Goal: Check status: Check status

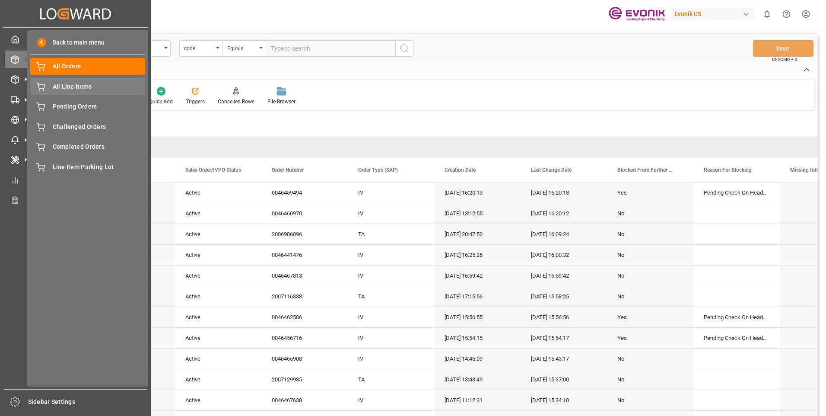
click at [68, 84] on span "All Line Items" at bounding box center [99, 86] width 93 height 9
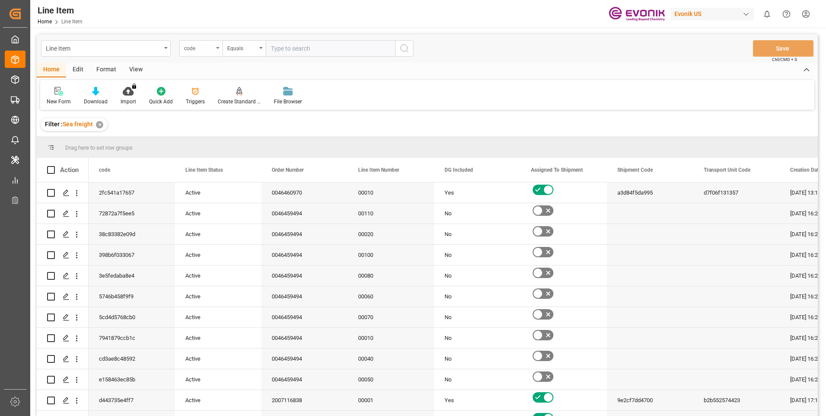
click at [219, 51] on div "code" at bounding box center [200, 48] width 43 height 16
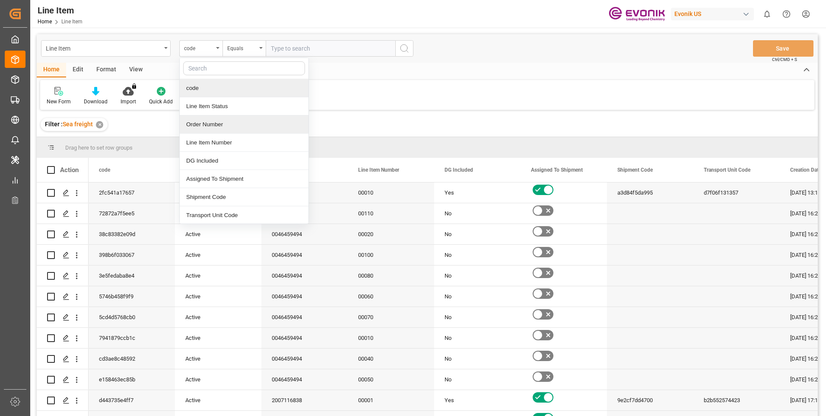
click at [192, 123] on div "Order Number" at bounding box center [244, 124] width 129 height 18
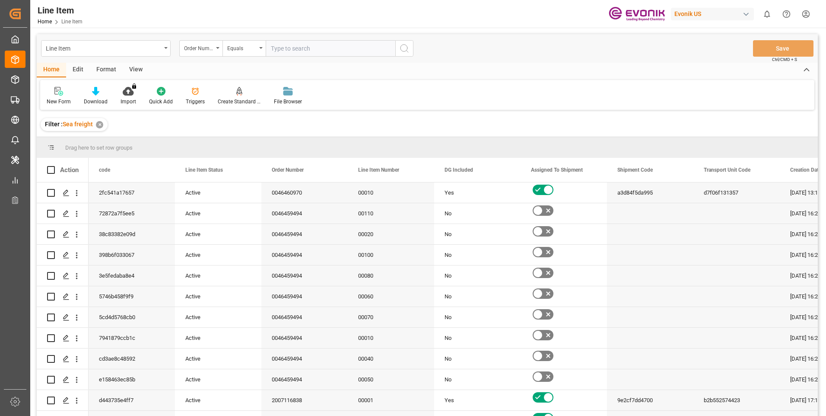
click at [306, 45] on input "text" at bounding box center [331, 48] width 130 height 16
paste input "0046466974"
type input "0046466974"
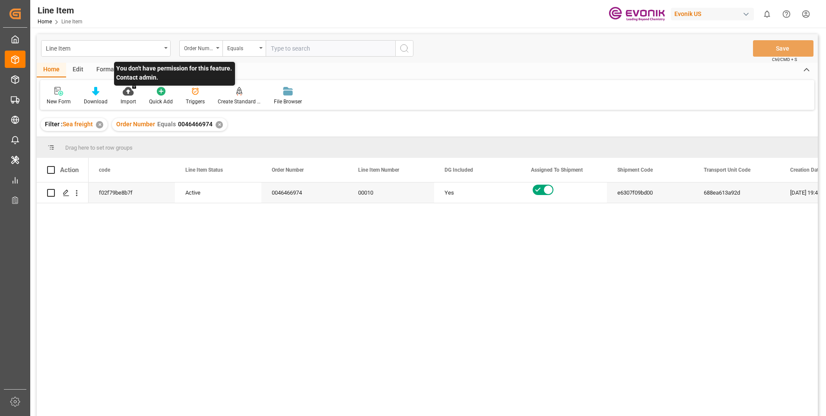
click at [133, 66] on p "You don't have permission for this feature. Contact admin." at bounding box center [174, 74] width 121 height 24
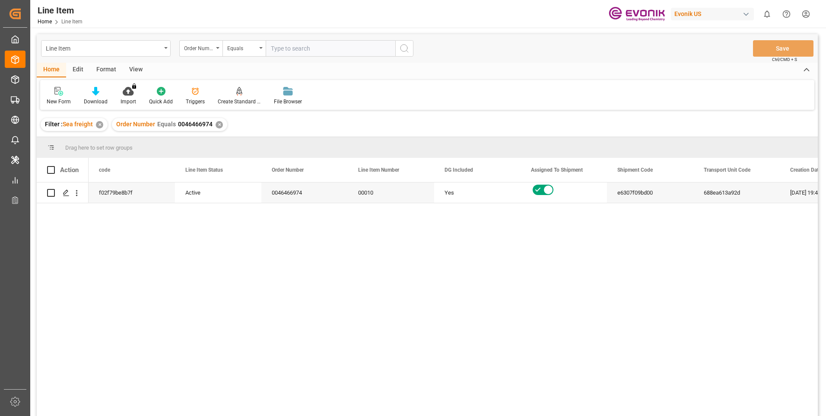
click at [134, 67] on div "View" at bounding box center [136, 70] width 26 height 15
click at [98, 97] on div "Standard Templates" at bounding box center [98, 95] width 56 height 19
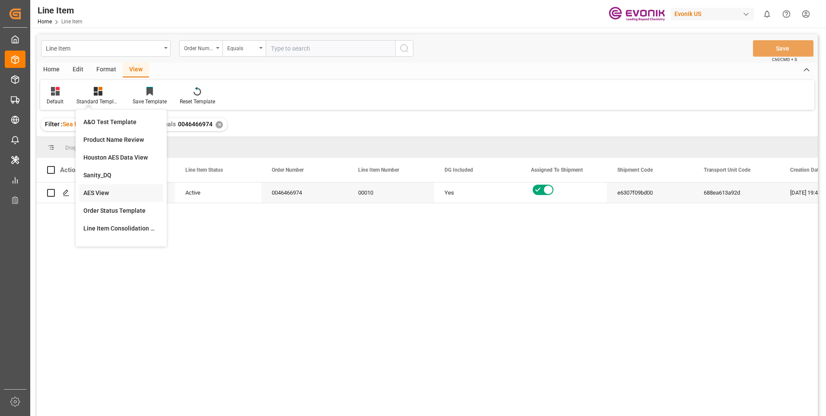
click at [105, 194] on div "AES View" at bounding box center [121, 192] width 76 height 9
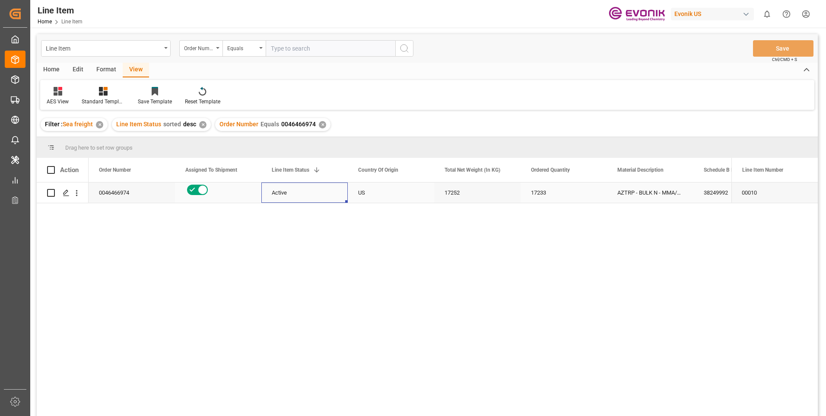
click at [294, 192] on div "Active" at bounding box center [305, 193] width 66 height 20
click at [452, 190] on div "17252" at bounding box center [477, 192] width 86 height 20
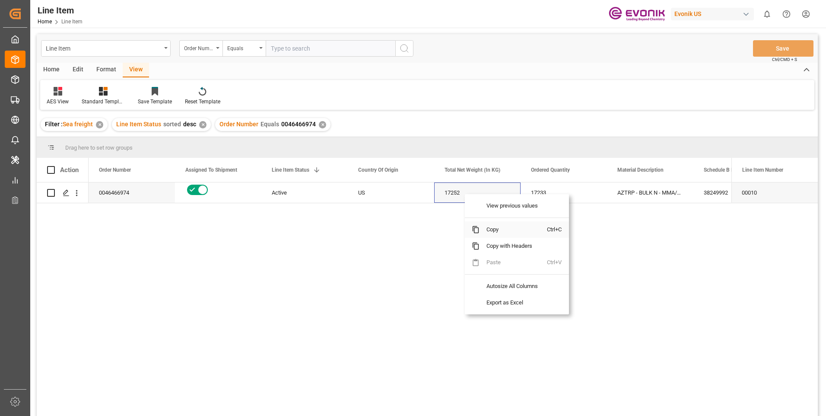
click at [494, 228] on span "Copy" at bounding box center [513, 229] width 67 height 16
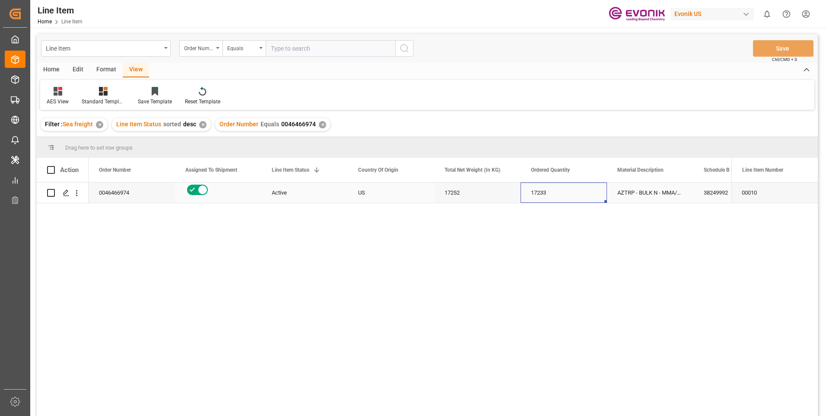
click at [574, 190] on div "17233" at bounding box center [564, 192] width 86 height 20
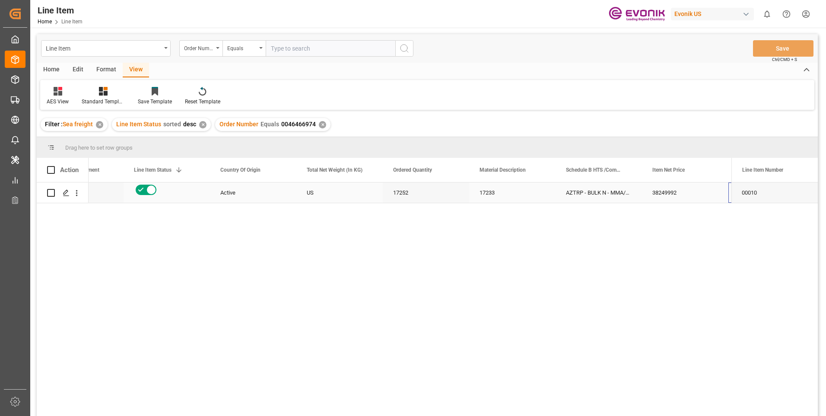
scroll to position [0, 138]
click at [686, 188] on div "3964.39" at bounding box center [685, 192] width 86 height 20
click at [495, 188] on div "38249992" at bounding box center [512, 192] width 86 height 20
